Goal: Navigation & Orientation: Understand site structure

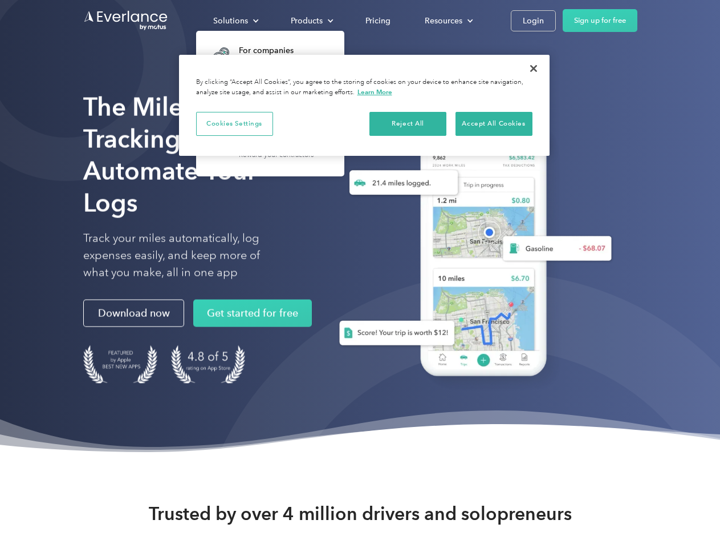
click at [236, 21] on div "Solutions" at bounding box center [230, 21] width 35 height 14
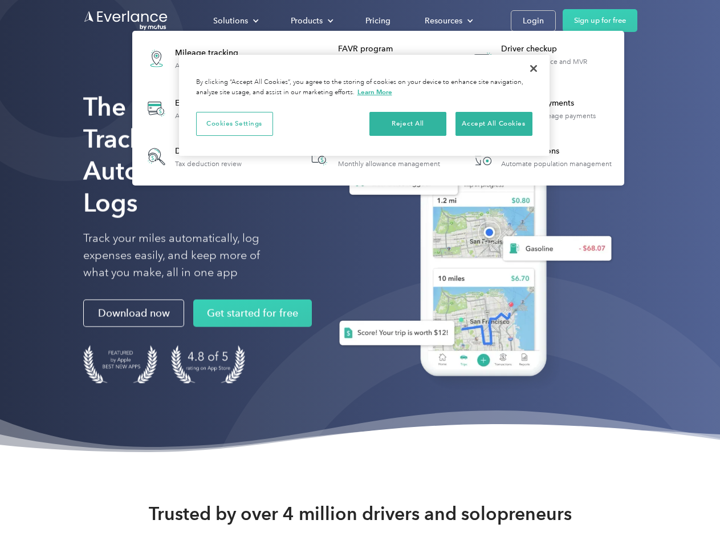
click at [311, 21] on div "Products" at bounding box center [307, 21] width 32 height 14
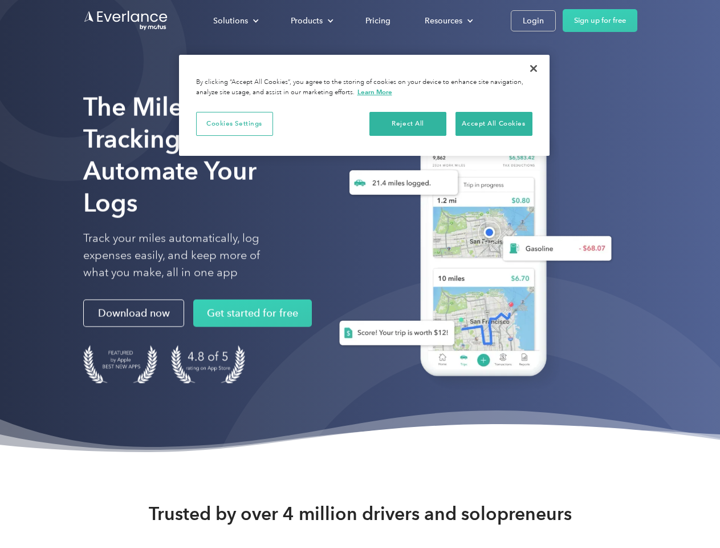
click at [448, 21] on div "Resources" at bounding box center [444, 21] width 38 height 14
click at [234, 123] on button "Cookies Settings" at bounding box center [234, 124] width 77 height 24
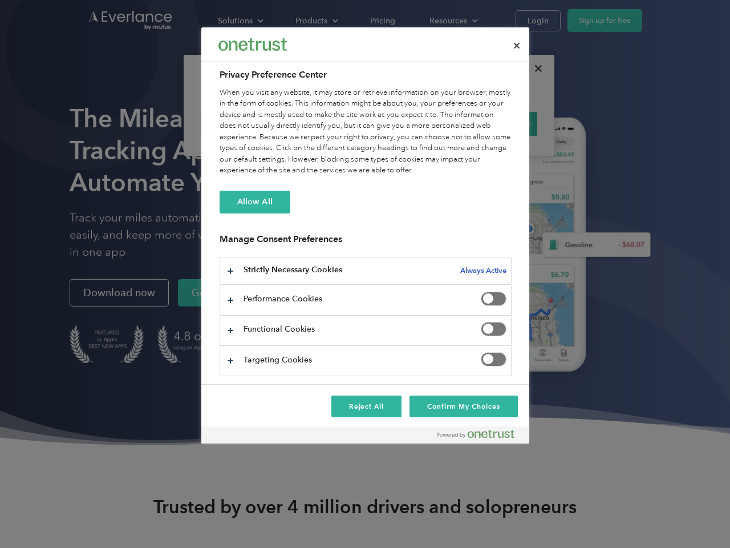
click at [408, 123] on div "When you visit any website, it may store or retrieve information on your browse…" at bounding box center [366, 131] width 292 height 89
click at [494, 123] on div "When you visit any website, it may store or retrieve information on your browse…" at bounding box center [366, 131] width 292 height 89
click at [534, 68] on div at bounding box center [365, 274] width 730 height 548
